Goal: Manage account settings

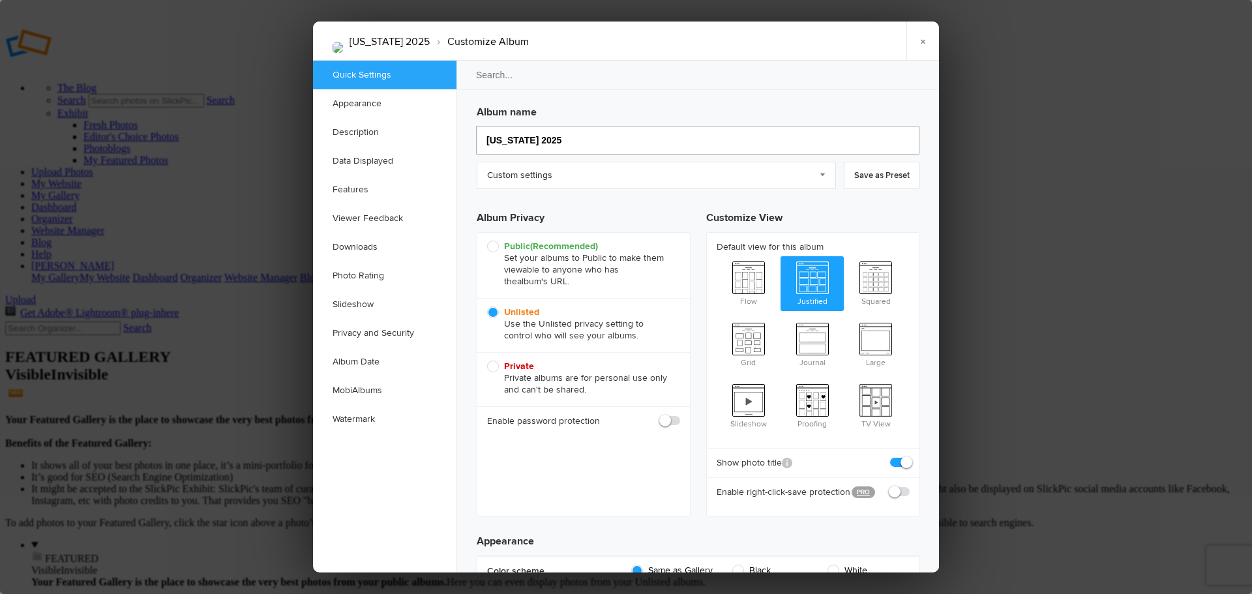
click at [543, 138] on input "[US_STATE] 2025" at bounding box center [697, 140] width 443 height 29
type input "[US_STATE] 2025--"
type input "[US_STATE] 2025-U"
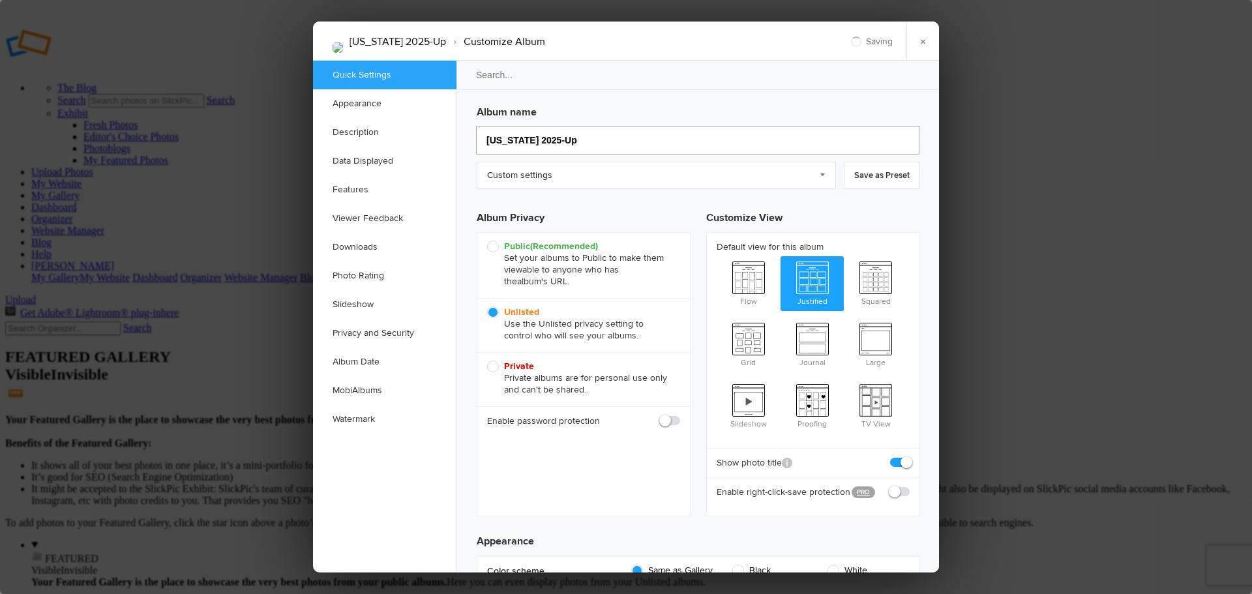
type input "[US_STATE] 2025-Upd"
type input "[US_STATE] 2025-Up"
type input "[US_STATE] 2025-Updated"
type input "[US_STATE] 2025-Updated 20 Se"
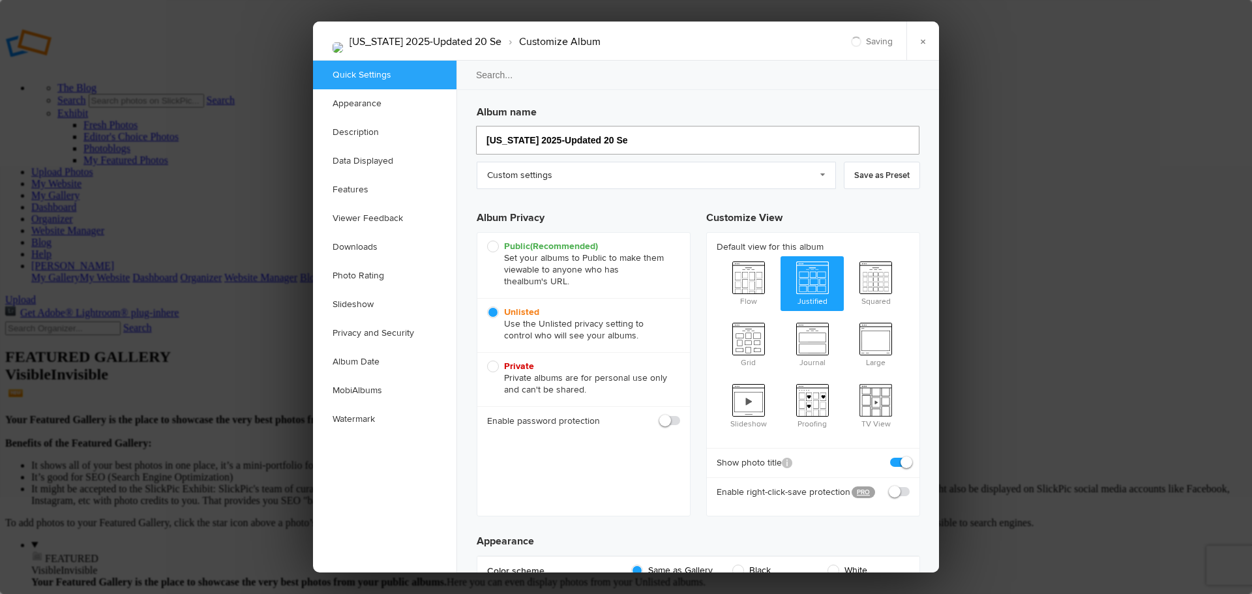
type input "[US_STATE] 2025-Updated 20 S"
type input "[US_STATE] 2025-Updated [DATE]"
click at [926, 44] on link "×" at bounding box center [922, 41] width 33 height 39
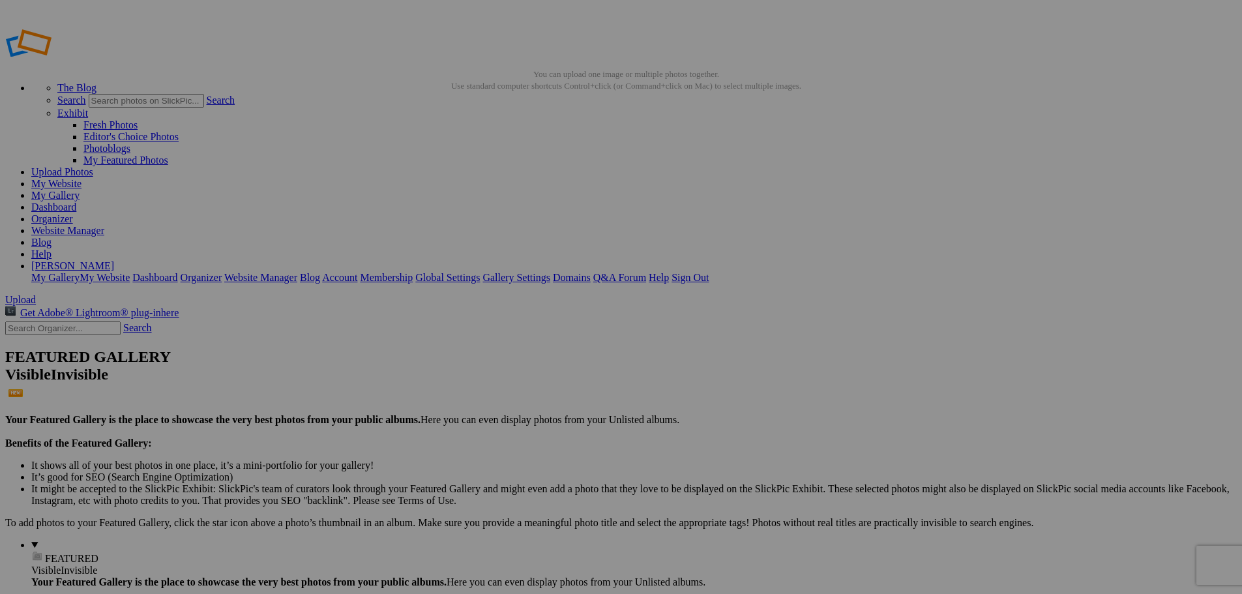
click at [81, 178] on link "My Website" at bounding box center [56, 183] width 50 height 11
click at [104, 225] on link "Website Manager" at bounding box center [67, 230] width 73 height 11
